Goal: Information Seeking & Learning: Learn about a topic

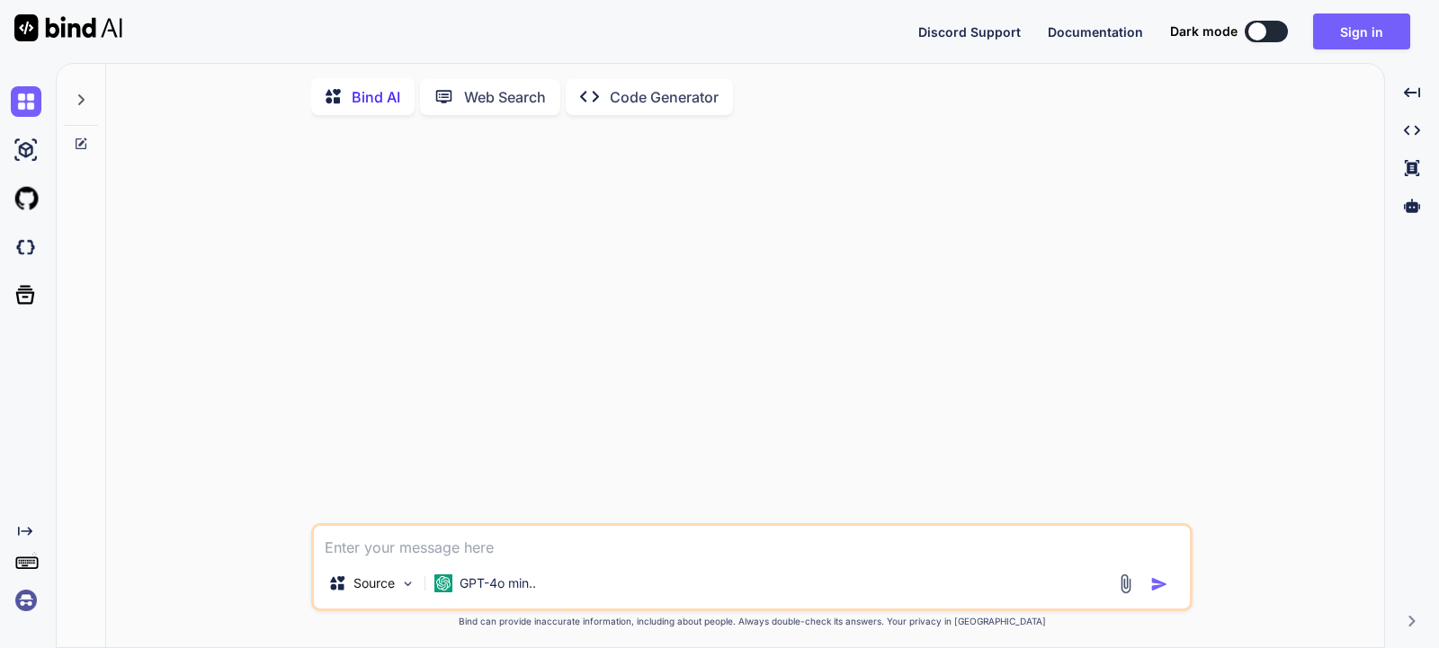
type textarea "x"
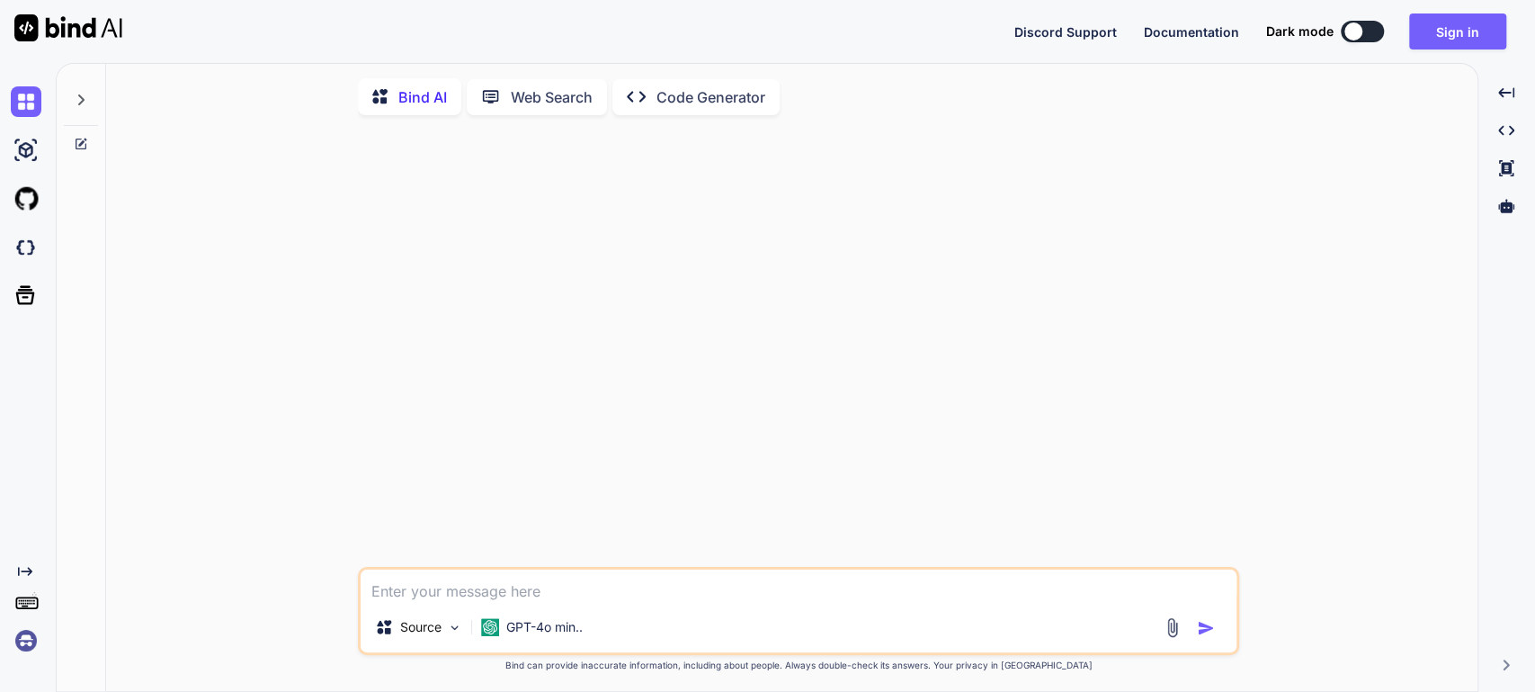
click at [26, 576] on img at bounding box center [26, 640] width 31 height 31
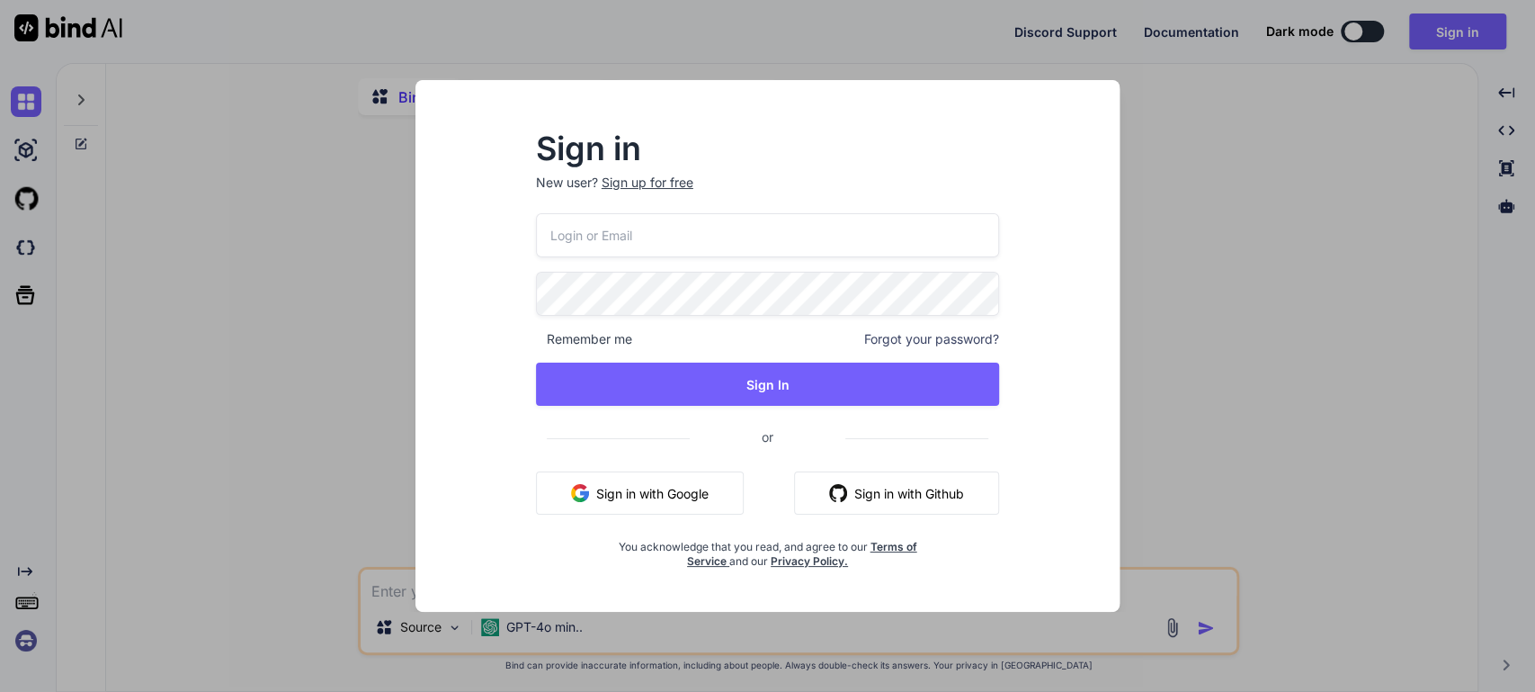
click at [656, 495] on button "Sign in with Google" at bounding box center [640, 492] width 208 height 43
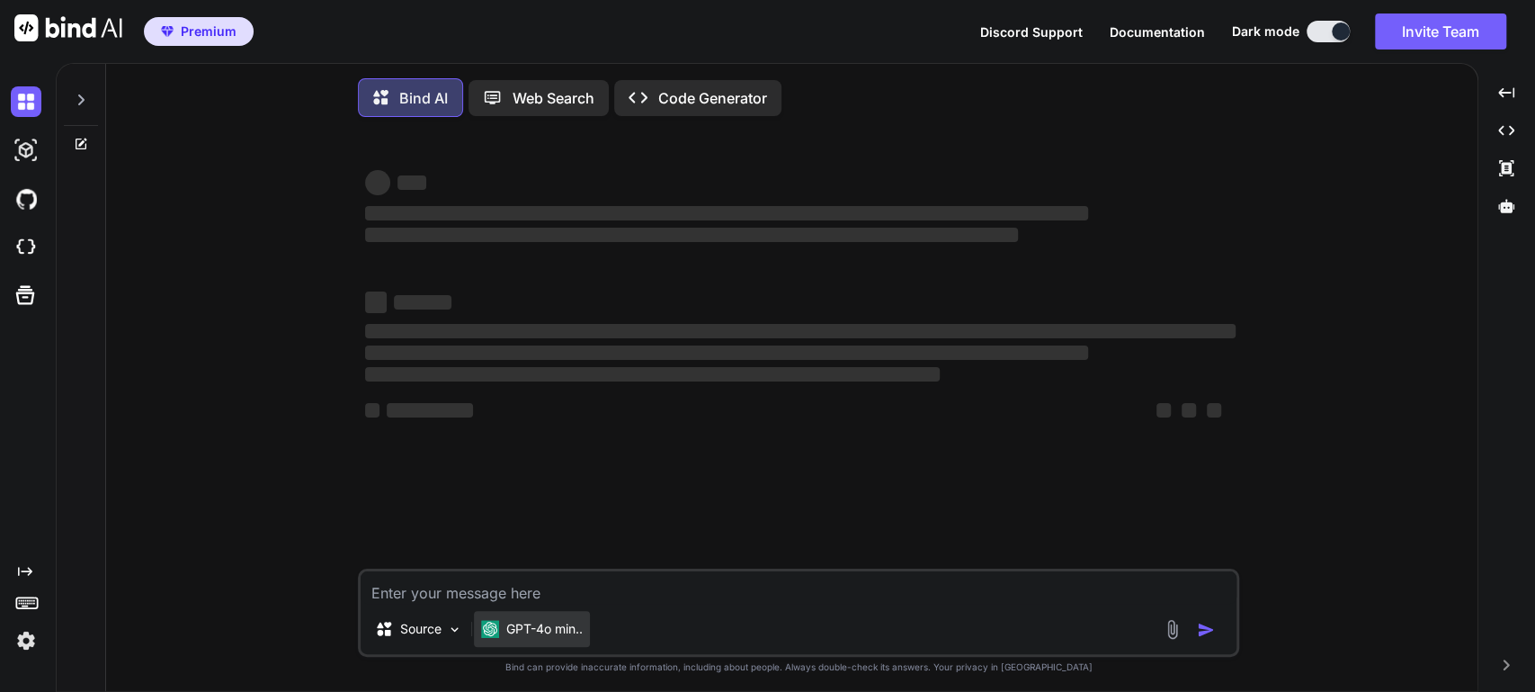
click at [553, 576] on p "GPT-4o min.." at bounding box center [544, 629] width 76 height 18
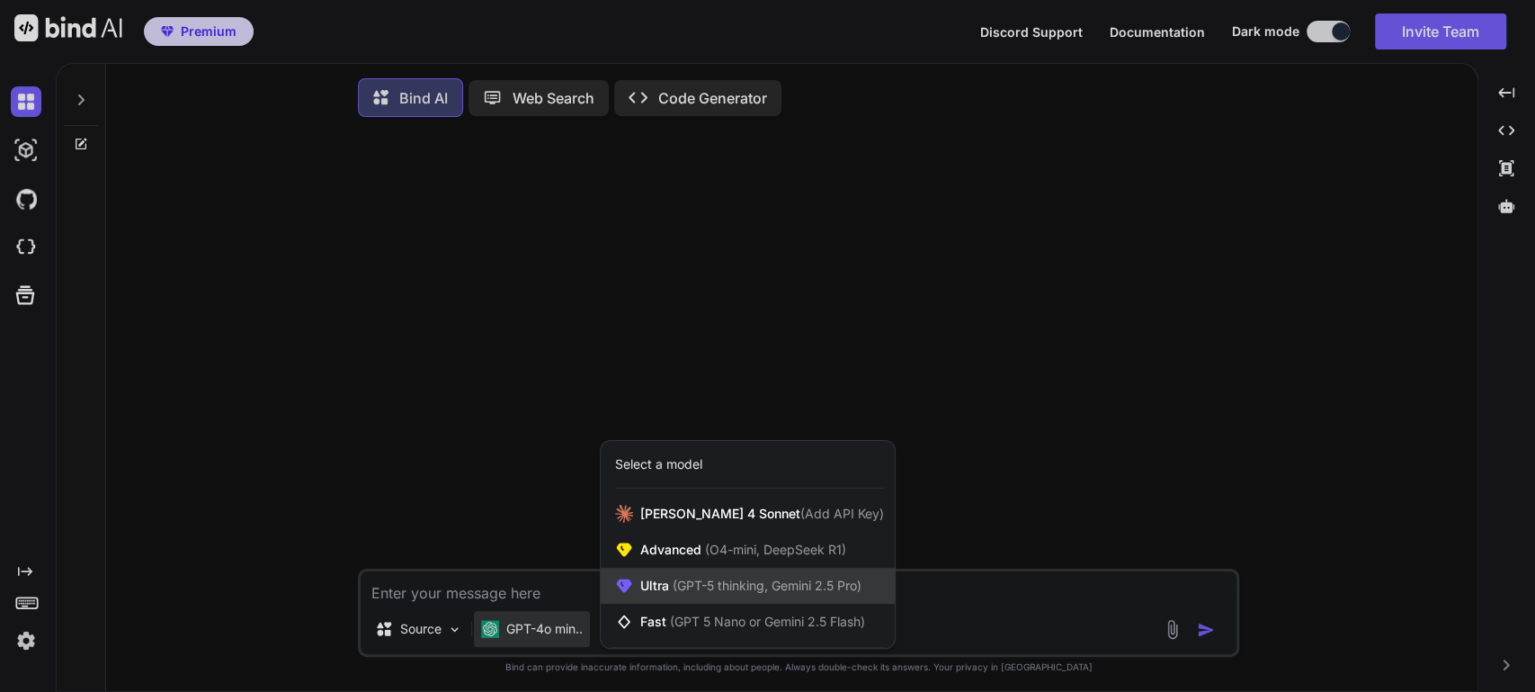
click at [656, 576] on span "Ultra (GPT-5 thinking, Gemini 2.5 Pro)" at bounding box center [750, 585] width 221 height 18
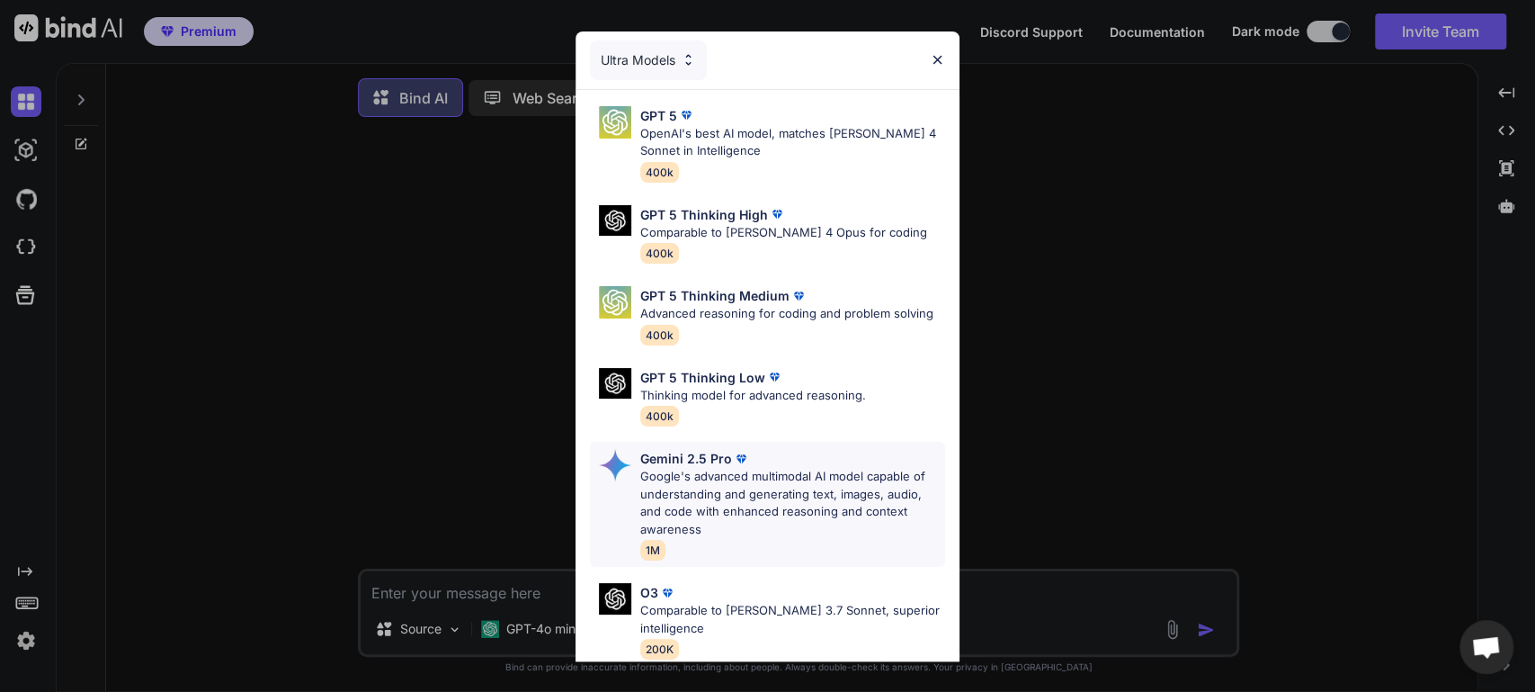
click at [723, 491] on p "Google's advanced multimodal AI model capable of understanding and generating t…" at bounding box center [792, 503] width 305 height 70
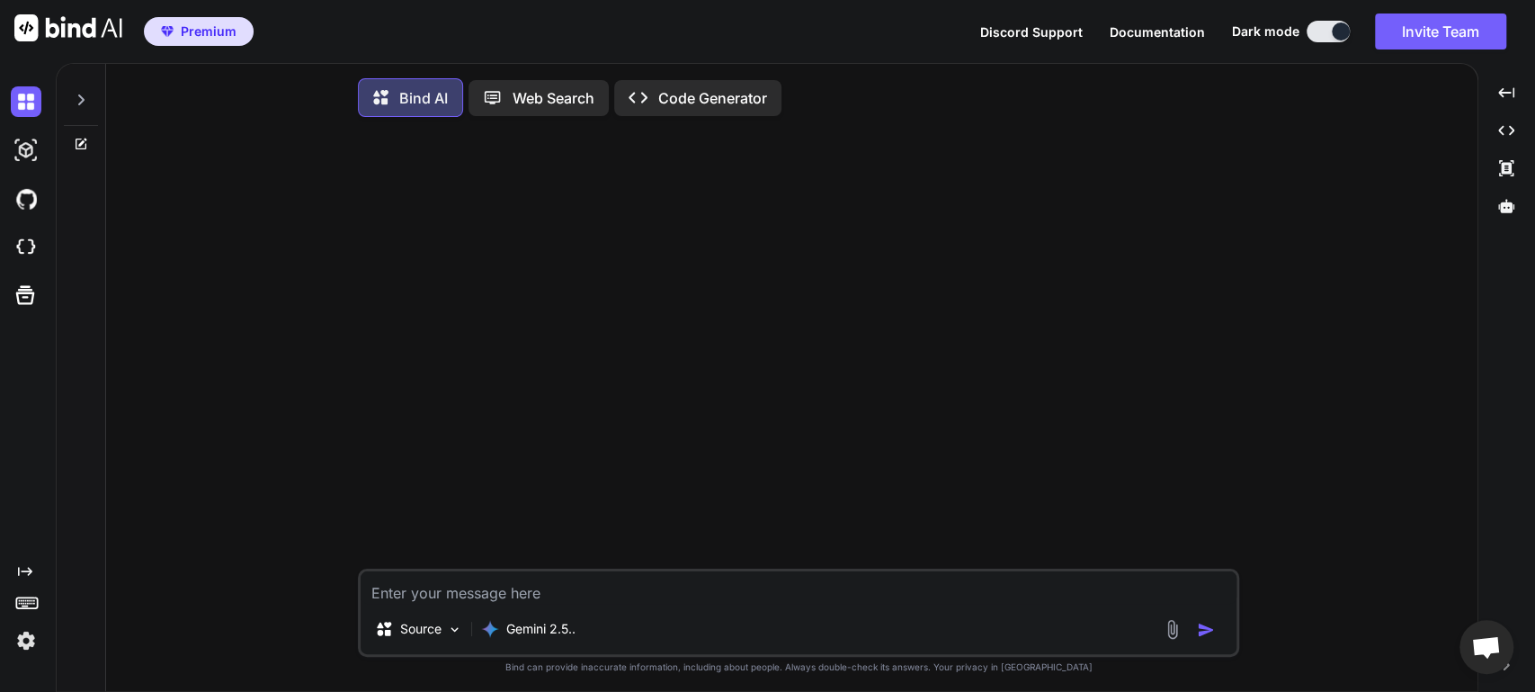
click at [649, 576] on textarea at bounding box center [799, 587] width 876 height 32
type textarea "a quoi sert l'appel system openat"
click at [1209, 576] on img "button" at bounding box center [1206, 630] width 18 height 18
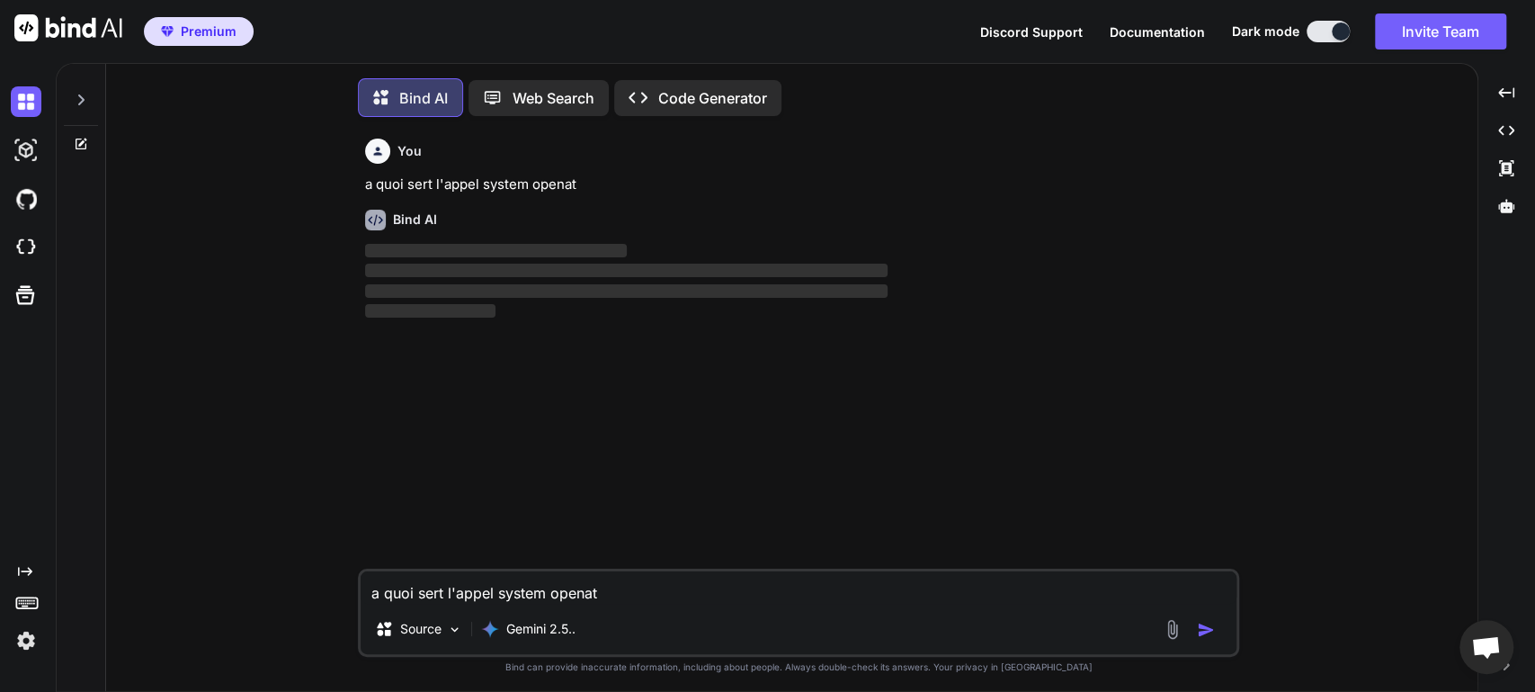
scroll to position [7, 0]
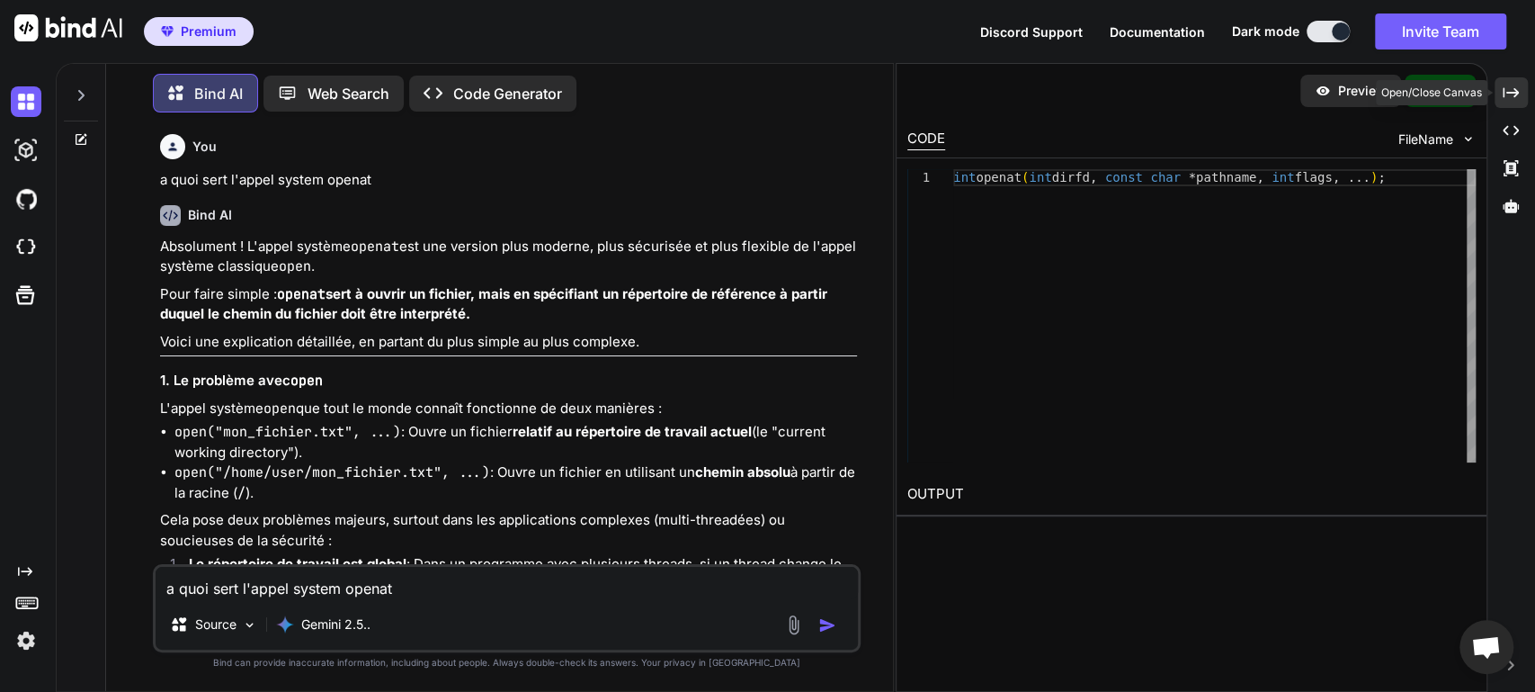
click at [1278, 101] on div "Created with Pixso." at bounding box center [1511, 92] width 33 height 31
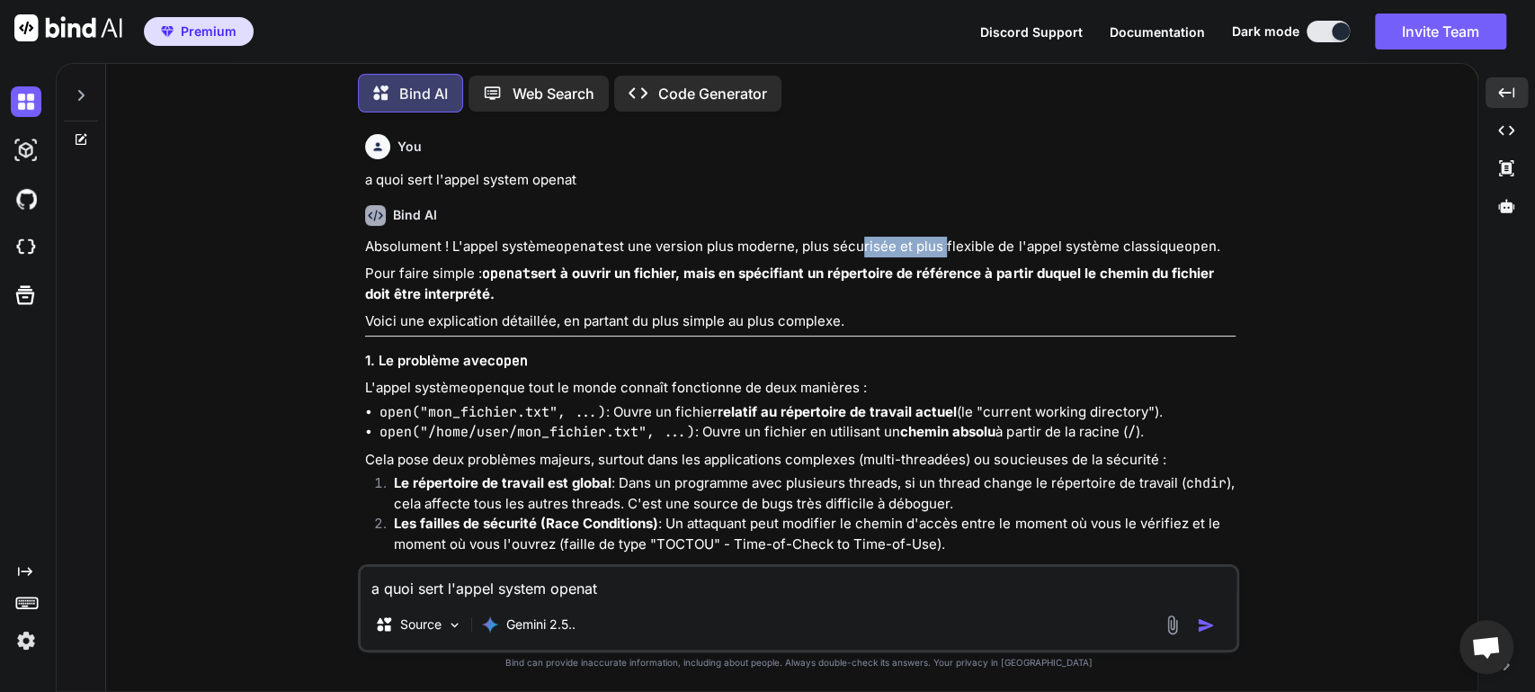
drag, startPoint x: 858, startPoint y: 245, endPoint x: 948, endPoint y: 237, distance: 90.2
click at [948, 237] on p "Absolument ! L'[PERSON_NAME] système openat est une version plus moderne, plus …" at bounding box center [800, 247] width 871 height 21
click at [492, 268] on code "openat" at bounding box center [506, 273] width 49 height 18
drag, startPoint x: 674, startPoint y: 274, endPoint x: 835, endPoint y: 276, distance: 161.0
click at [835, 276] on strong "openat sert à ouvrir un fichier, mais en spécifiant un répertoire de référence …" at bounding box center [791, 283] width 852 height 38
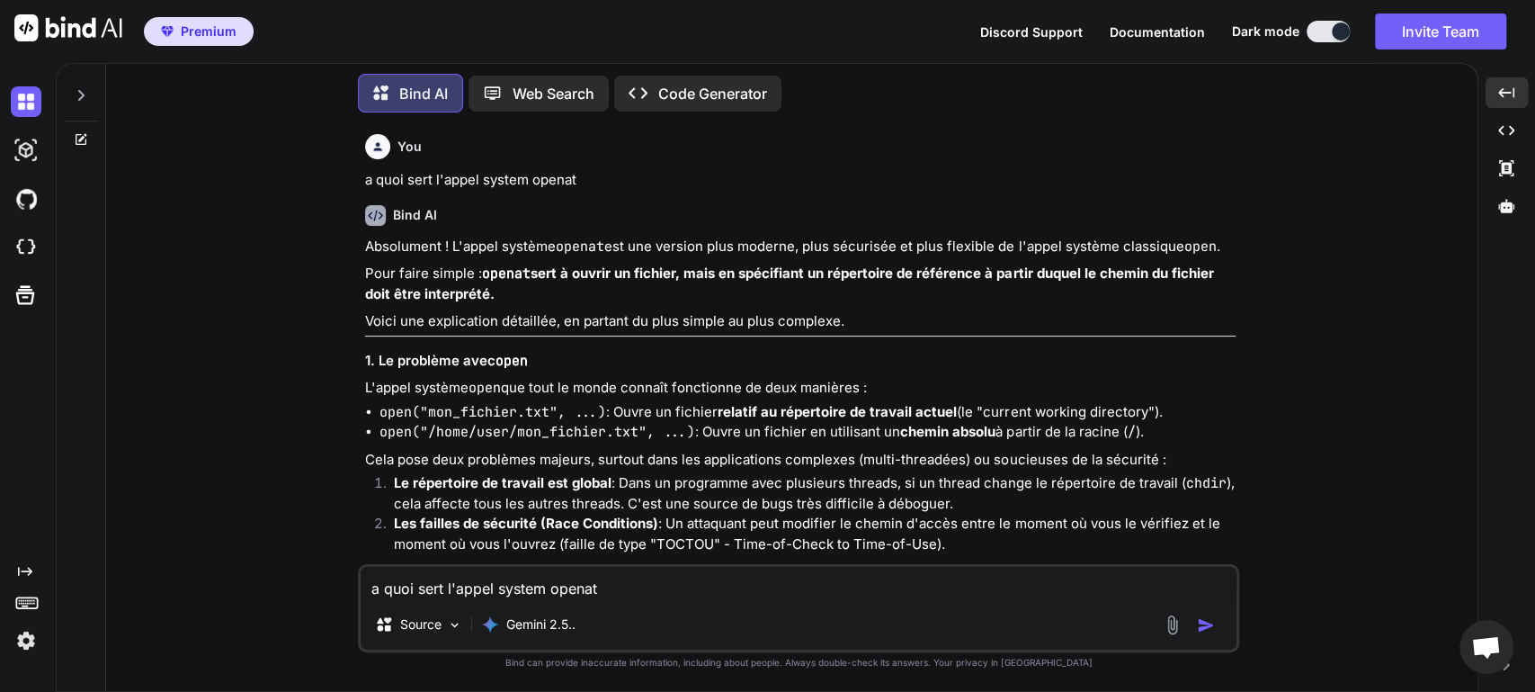
click at [890, 285] on p "Pour faire simple : openat sert à ouvrir un fichier, mais en spécifiant un répe…" at bounding box center [800, 284] width 871 height 40
drag, startPoint x: 1013, startPoint y: 266, endPoint x: 1052, endPoint y: 302, distance: 53.5
click at [1052, 302] on p "Pour faire simple : openat sert à ouvrir un fichier, mais en spécifiant un répe…" at bounding box center [800, 284] width 871 height 40
click at [1162, 324] on p "Voici une explication détaillée, en partant du plus simple au plus complexe." at bounding box center [800, 321] width 871 height 21
drag, startPoint x: 504, startPoint y: 293, endPoint x: 378, endPoint y: 261, distance: 130.0
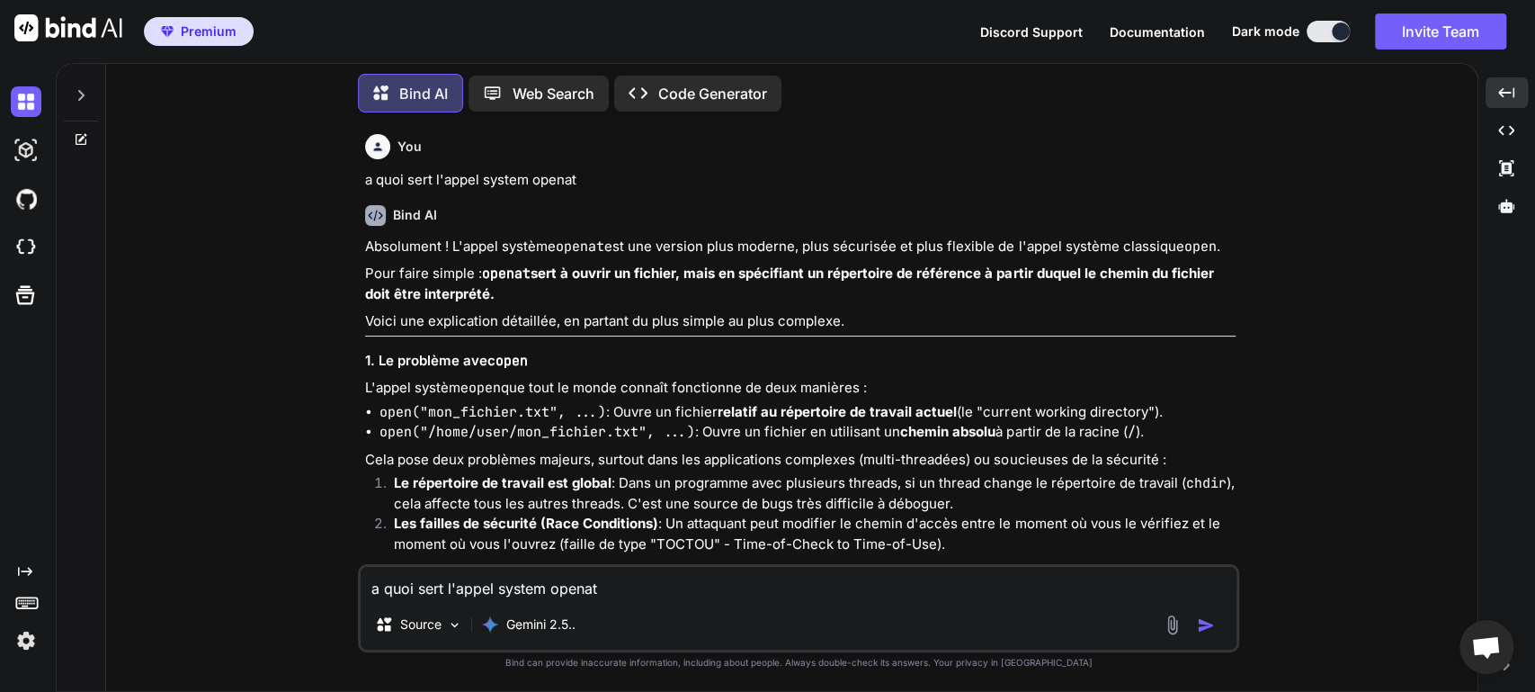
click at [496, 284] on p "Pour faire simple : openat sert à ouvrir un fichier, mais en spécifiant un répe…" at bounding box center [800, 284] width 871 height 40
click at [535, 300] on p "Pour faire simple : openat sert à ouvrir un fichier, mais en spécifiant un répe…" at bounding box center [800, 284] width 871 height 40
click at [449, 417] on code "open("mon_fichier.txt", ...)" at bounding box center [493, 412] width 227 height 18
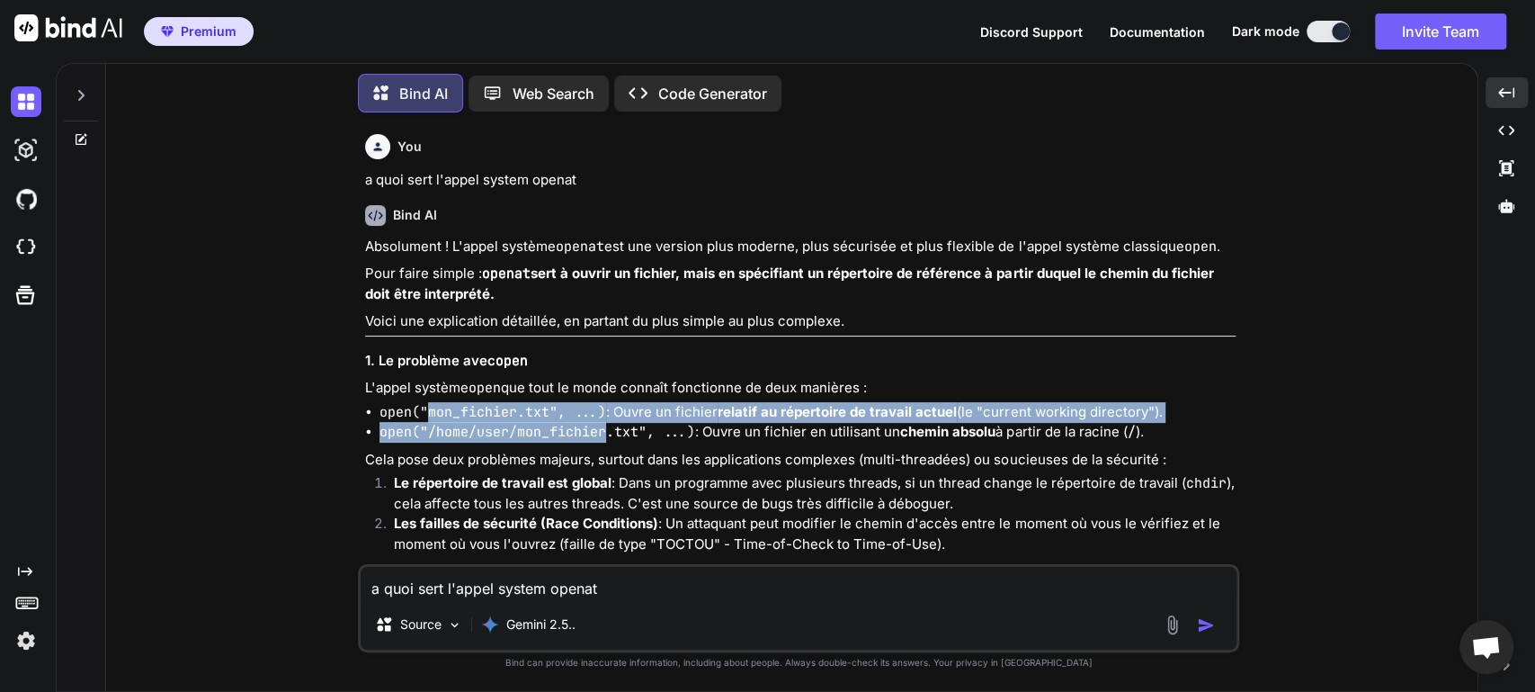
drag, startPoint x: 449, startPoint y: 417, endPoint x: 542, endPoint y: 436, distance: 95.4
click at [542, 436] on ul "open("mon_fichier.txt", ...) : Ouvre un fichier relatif au répertoire de travai…" at bounding box center [800, 422] width 871 height 40
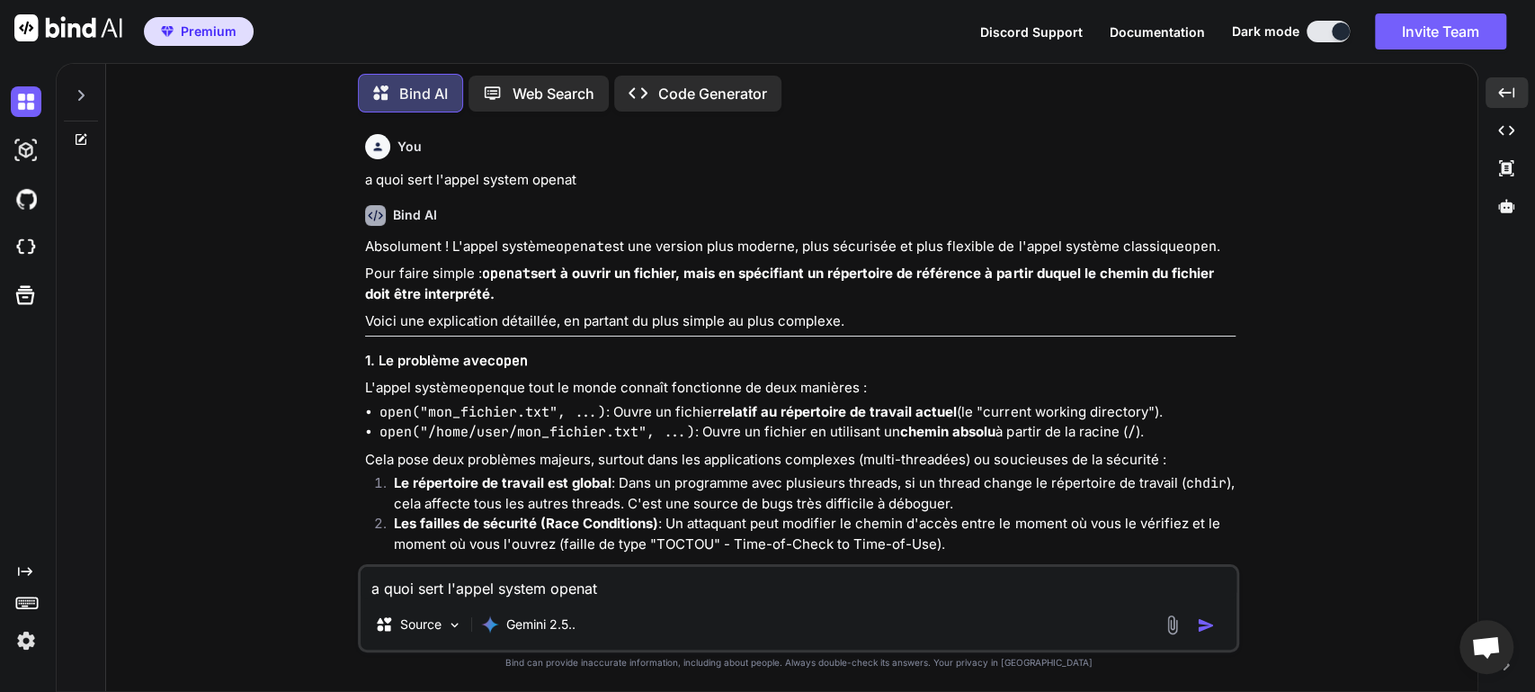
click at [1033, 473] on li "Le répertoire de travail est global : Dans un programme avec plusieurs threads,…" at bounding box center [808, 493] width 856 height 40
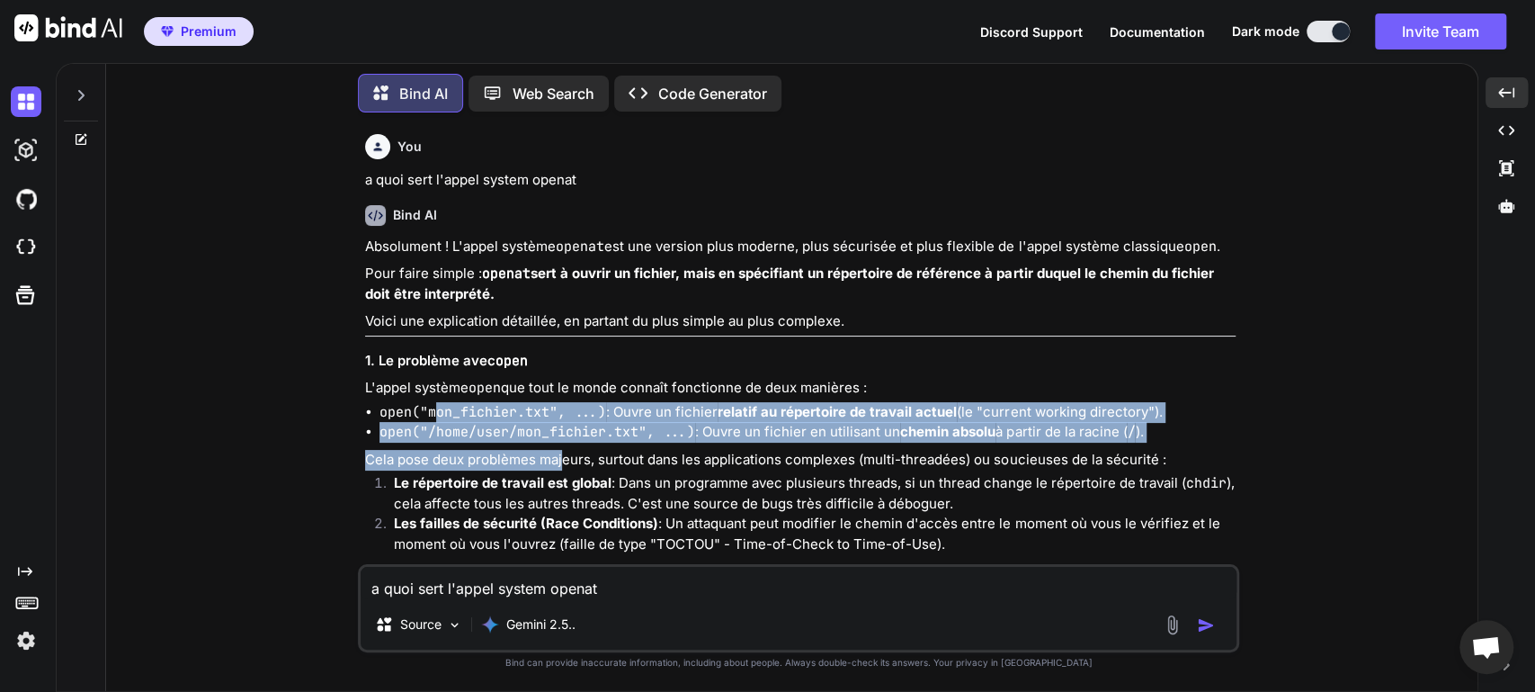
drag, startPoint x: 434, startPoint y: 403, endPoint x: 562, endPoint y: 450, distance: 136.0
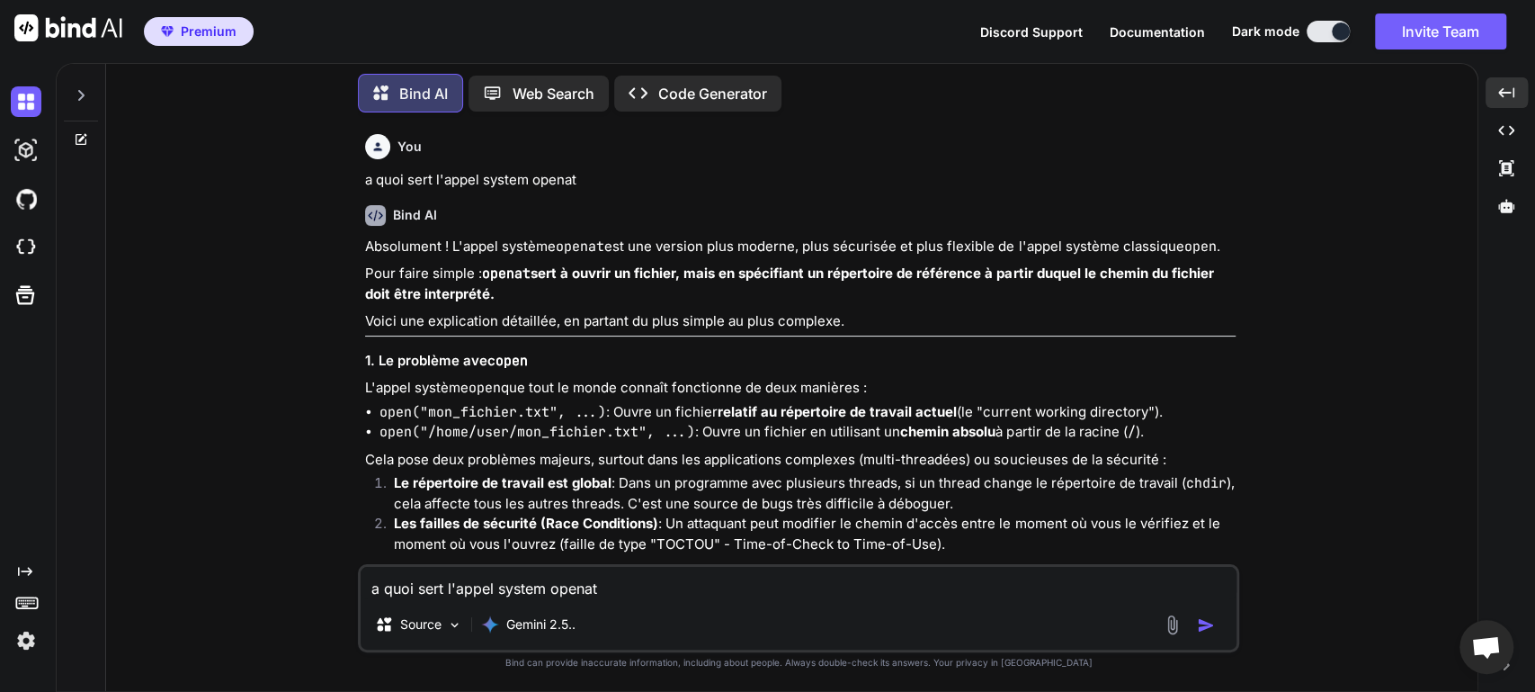
click at [735, 450] on p "Cela pose deux problèmes majeurs, surtout dans les applications complexes (mult…" at bounding box center [800, 460] width 871 height 21
drag, startPoint x: 720, startPoint y: 407, endPoint x: 773, endPoint y: 457, distance: 71.9
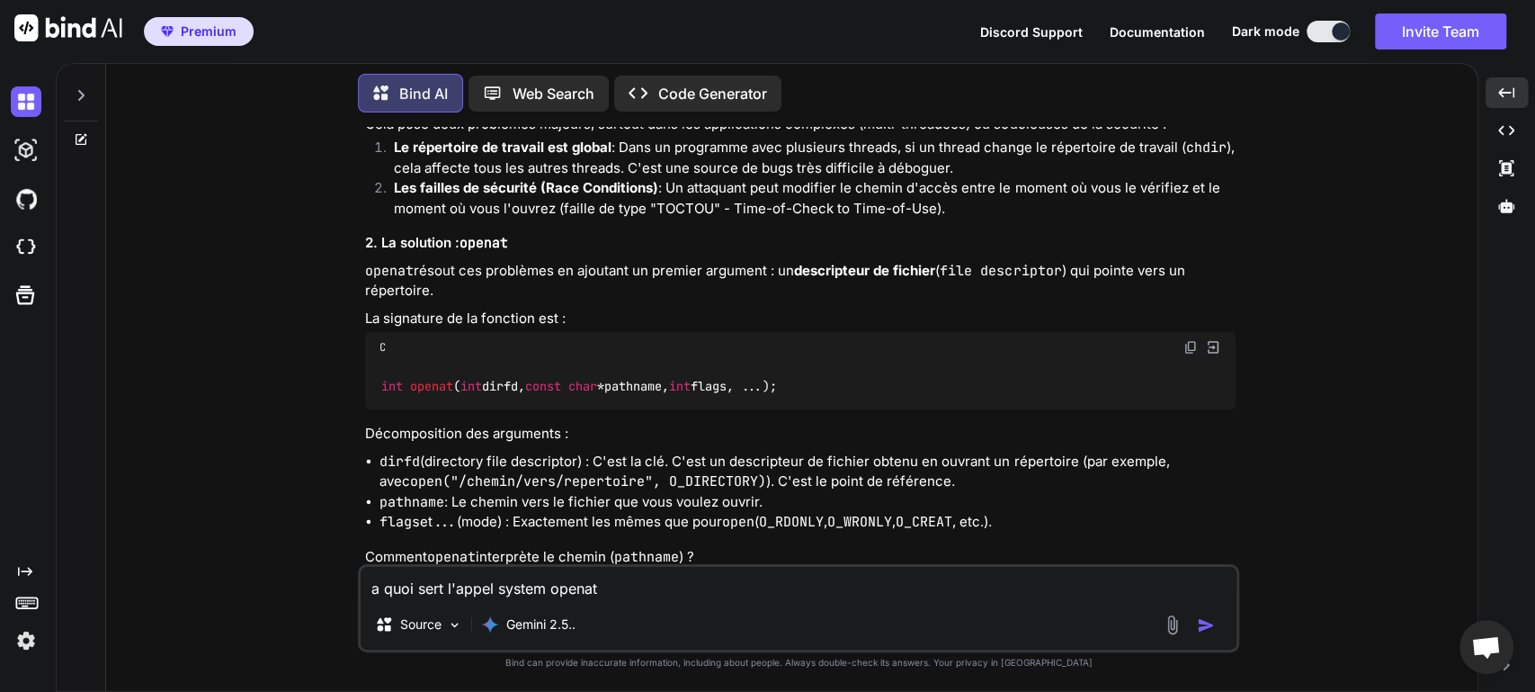
scroll to position [288, 0]
